Goal: Book appointment/travel/reservation

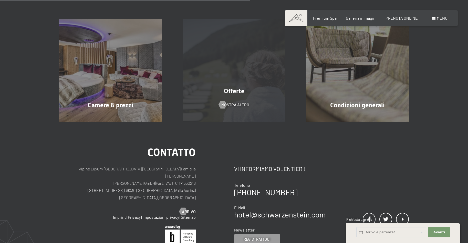
scroll to position [102, 0]
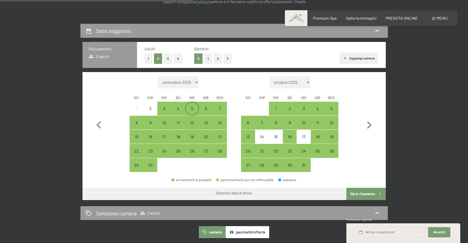
click at [192, 109] on div "5" at bounding box center [192, 113] width 13 height 13
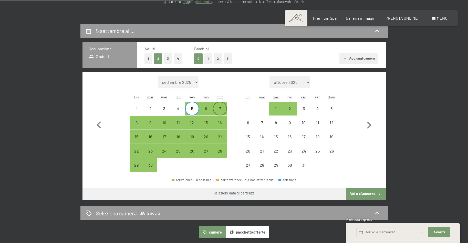
click at [216, 109] on div "7" at bounding box center [219, 113] width 13 height 13
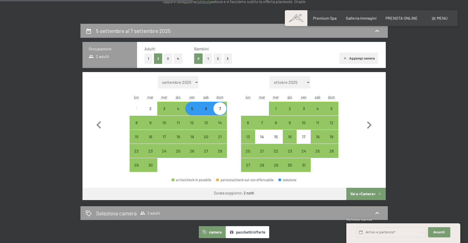
click at [217, 58] on button "2" at bounding box center [217, 58] width 8 height 10
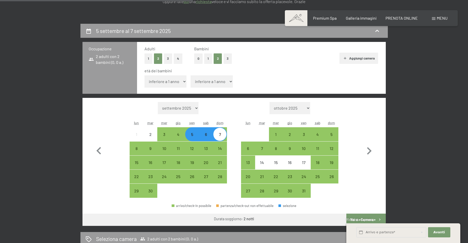
click at [186, 81] on select "inferiore a 1 anno 1 anno 2 anni 3 anni 4 anni 5 anni 6 anni 7 anni 8 anni 9 an…" at bounding box center [165, 82] width 42 height 12
select select "14"
click at [144, 76] on select "inferiore a 1 anno 1 anno 2 anni 3 anni 4 anni 5 anni 6 anni 7 anni 8 anni 9 an…" at bounding box center [165, 82] width 42 height 12
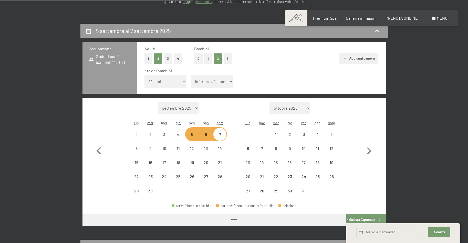
click at [226, 79] on select "inferiore a 1 anno 1 anno 2 anni 3 anni 4 anni 5 anni 6 anni 7 anni 8 anni 9 an…" at bounding box center [211, 82] width 42 height 12
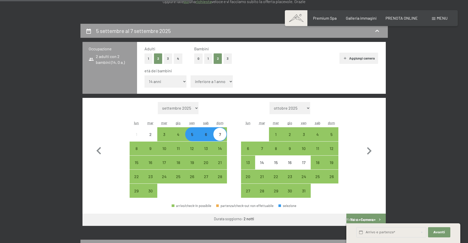
select select "14"
click at [190, 76] on select "inferiore a 1 anno 1 anno 2 anni 3 anni 4 anni 5 anni 6 anni 7 anni 8 anni 9 an…" at bounding box center [211, 82] width 42 height 12
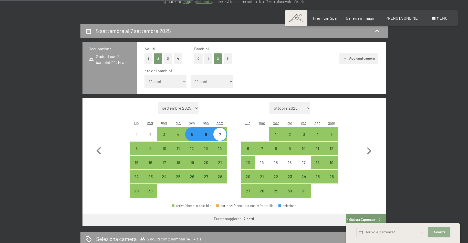
click at [440, 230] on button "Avanti Nascondere i campi dell'indirizzo" at bounding box center [439, 233] width 22 height 10
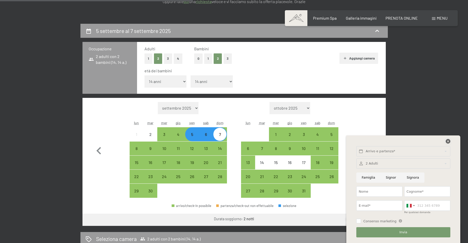
click at [449, 140] on icon at bounding box center [447, 141] width 5 height 5
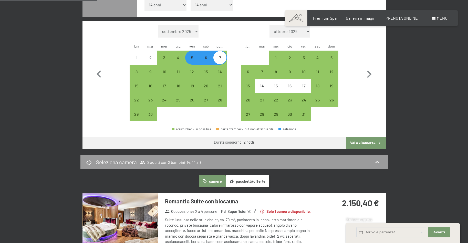
click at [364, 145] on button "Vai a «Camera»" at bounding box center [365, 143] width 39 height 12
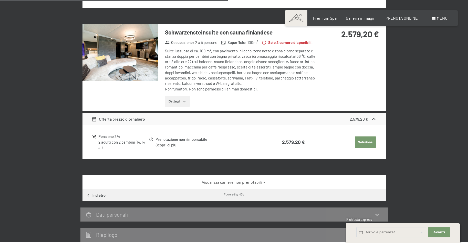
scroll to position [331, 0]
